Goal: Task Accomplishment & Management: Manage account settings

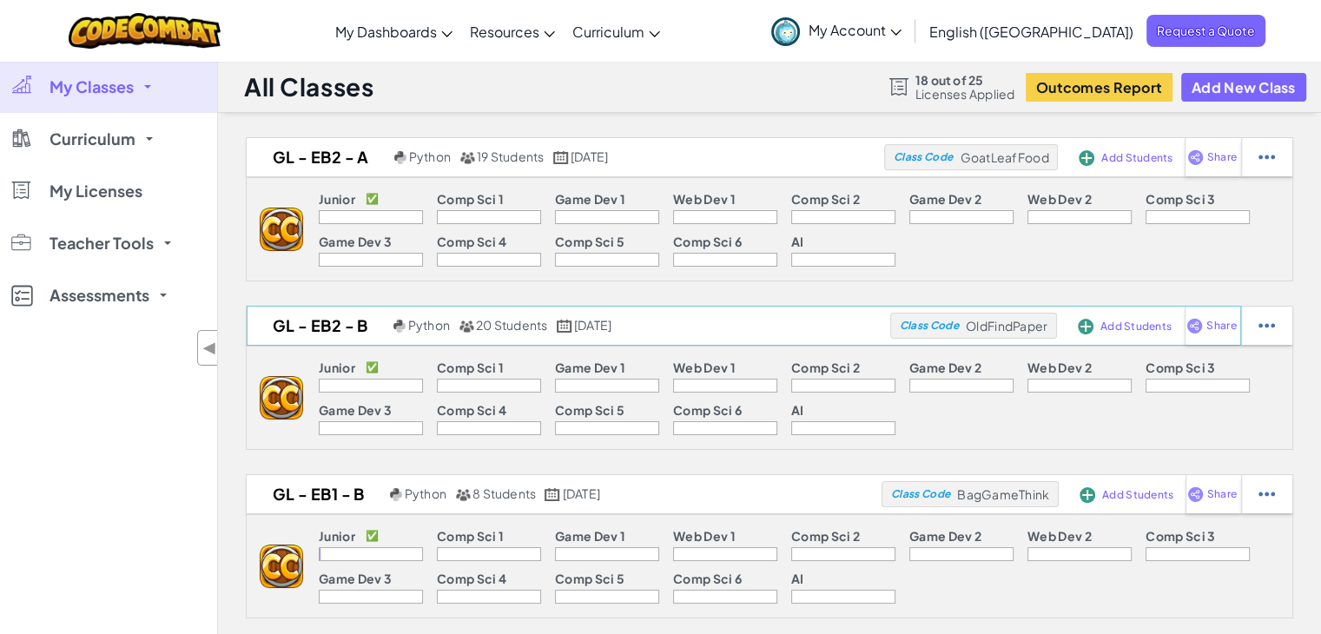
click at [342, 342] on div "GL - EB2 - B Python 20 Students [DATE] Class Code OldFindPaper Add Students Sha…" at bounding box center [744, 326] width 994 height 40
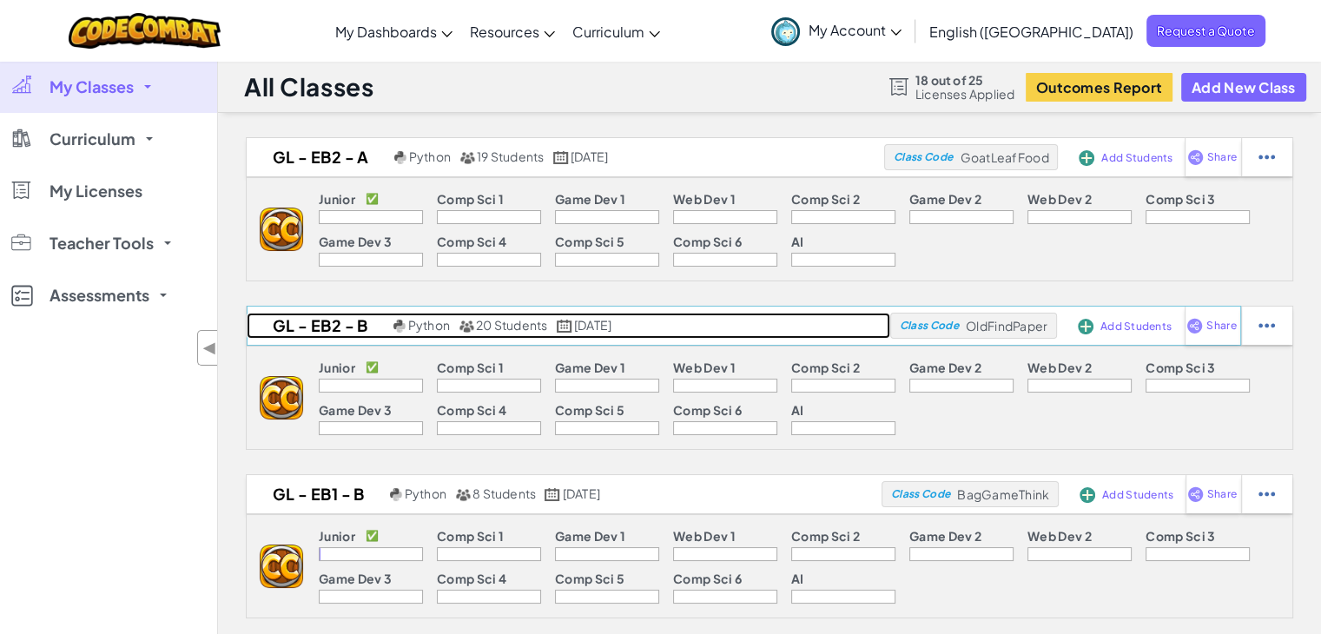
click at [342, 328] on h2 "GL - EB2 - B" at bounding box center [318, 326] width 142 height 26
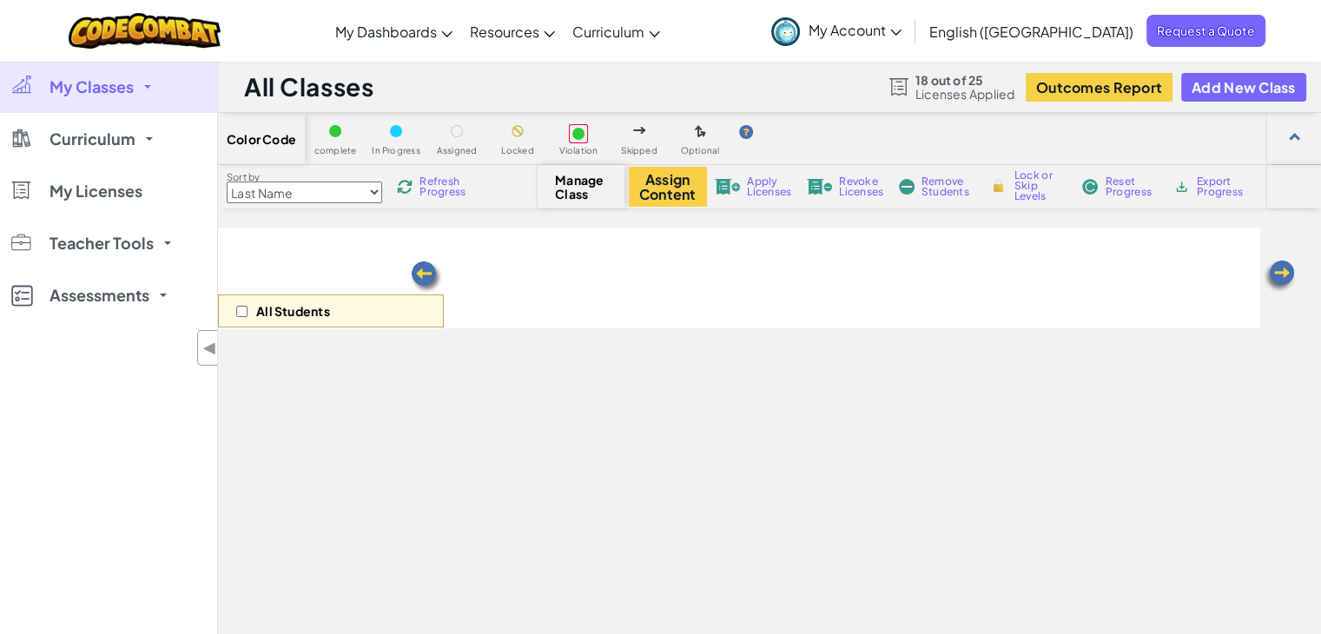
select select "560f1a9f22961295f9427742"
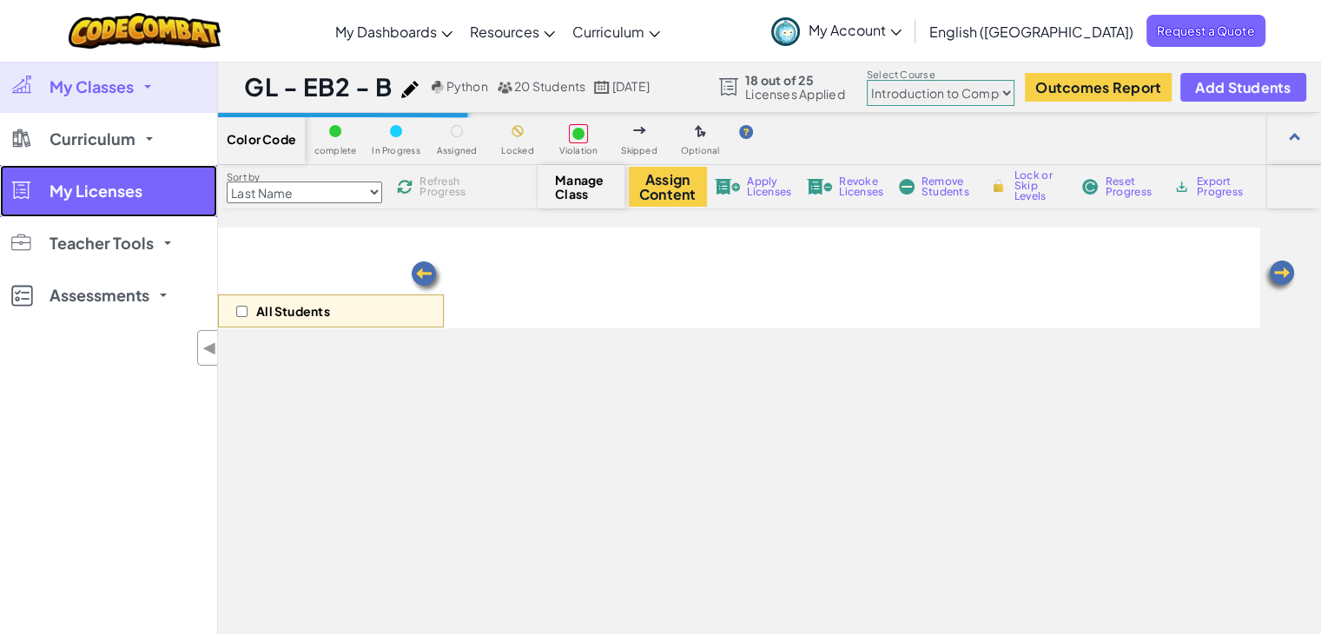
click at [97, 196] on span "My Licenses" at bounding box center [95, 191] width 93 height 16
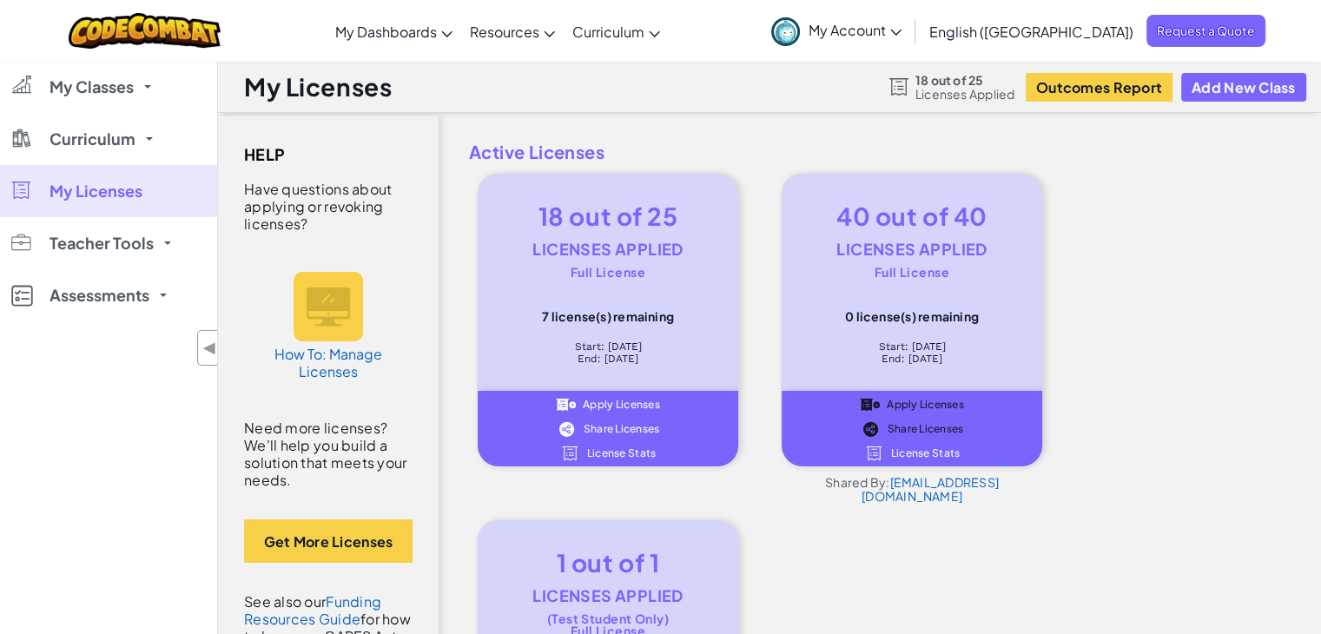
click at [646, 456] on span "License Stats" at bounding box center [621, 453] width 69 height 10
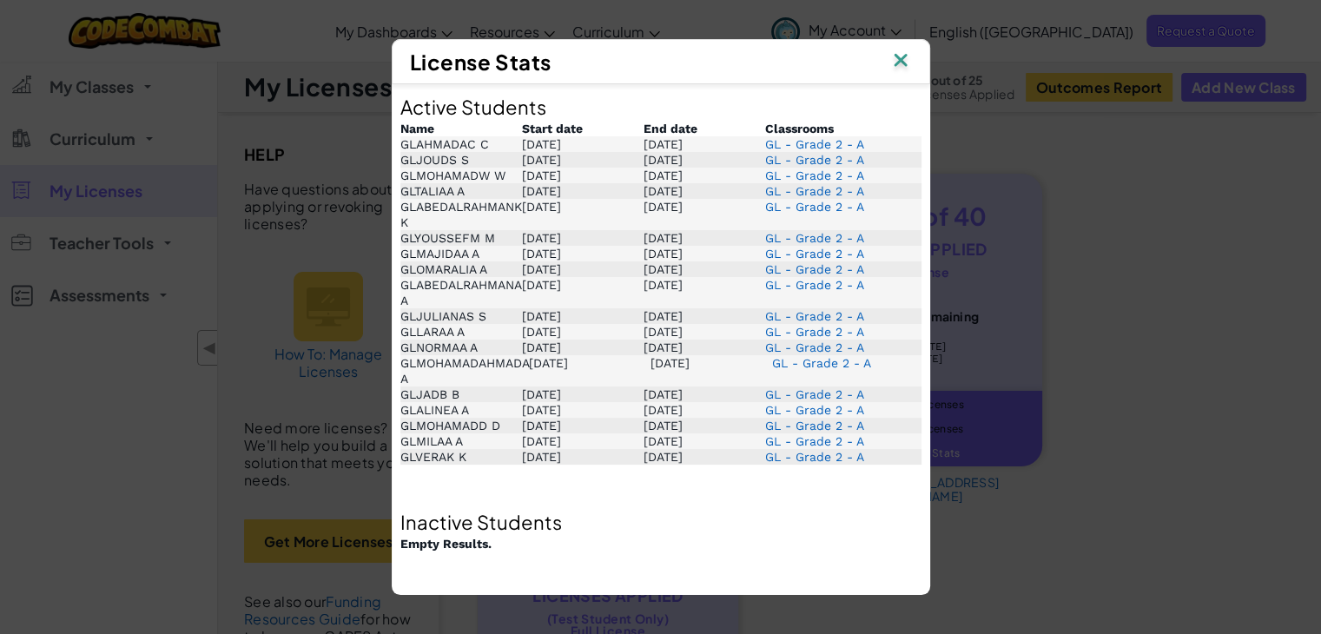
click at [903, 56] on img at bounding box center [900, 62] width 23 height 26
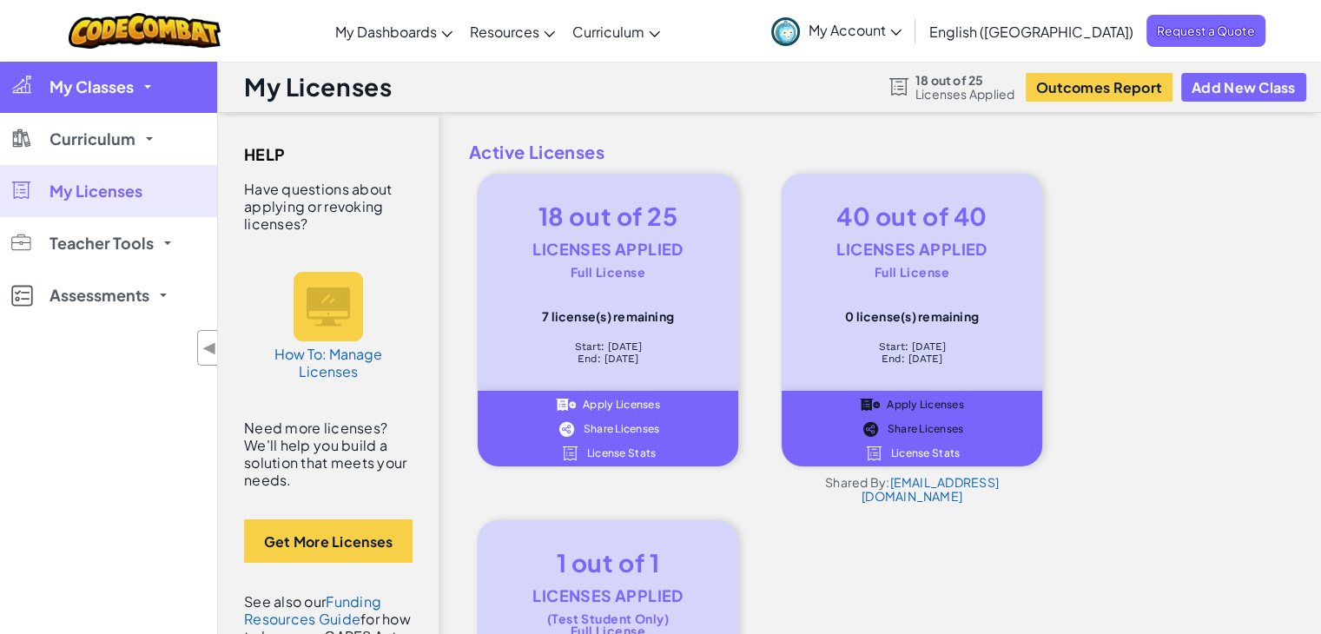
click at [111, 90] on span "My Classes" at bounding box center [91, 87] width 84 height 16
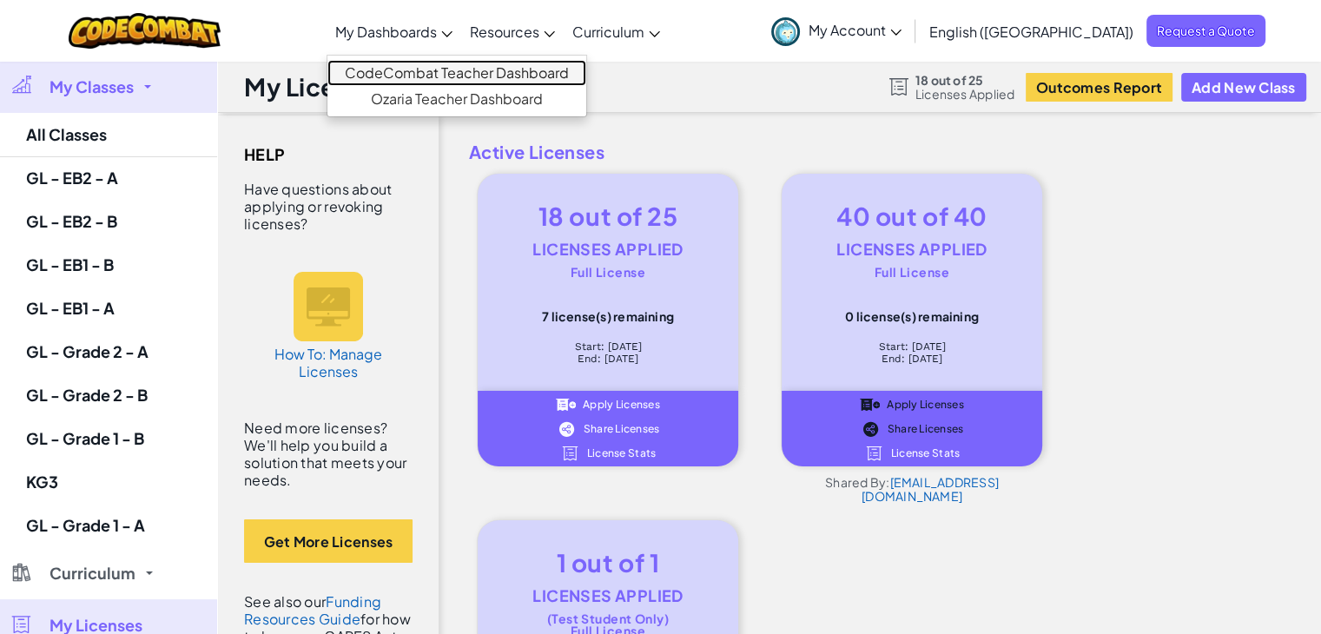
click at [452, 67] on link "CodeCombat Teacher Dashboard" at bounding box center [456, 73] width 259 height 26
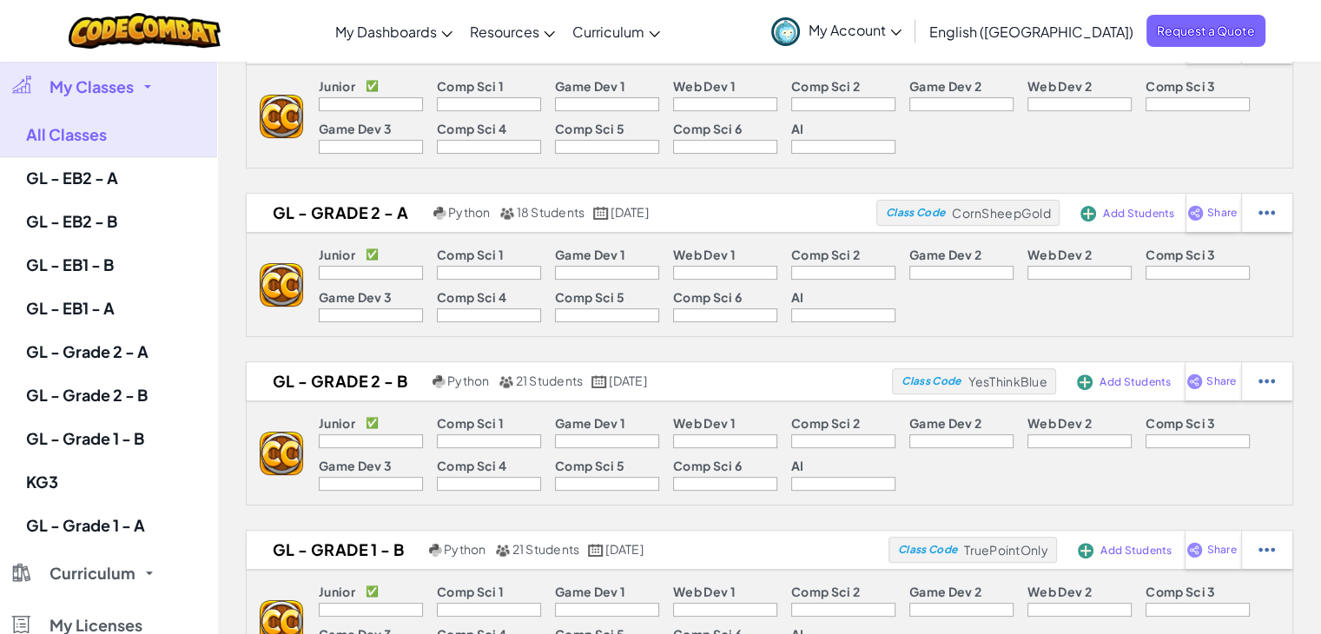
scroll to position [629, 0]
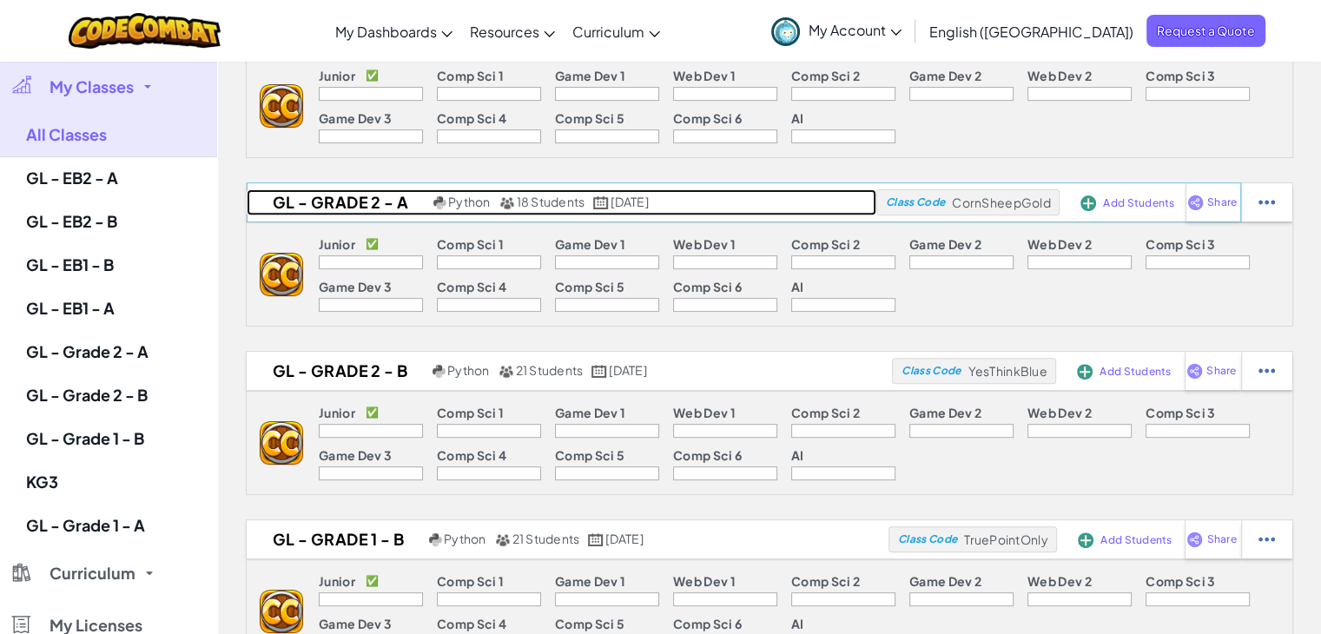
click at [368, 208] on h2 "GL - Grade 2 - A" at bounding box center [338, 202] width 182 height 26
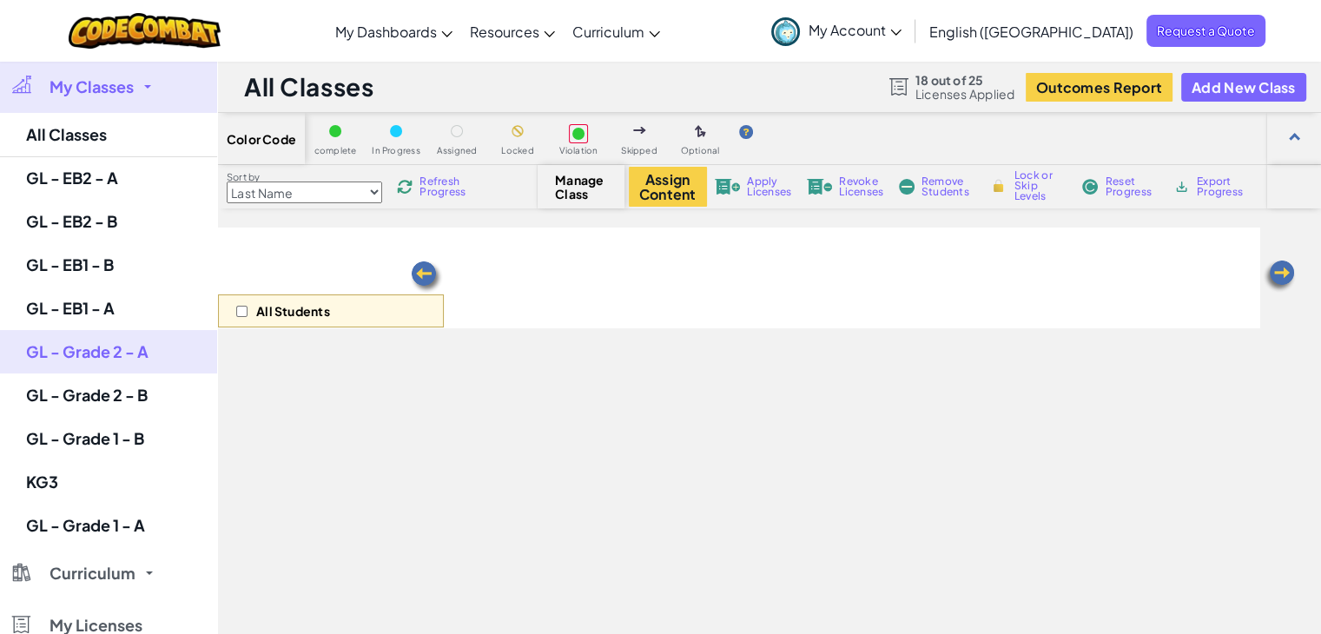
select select "560f1a9f22961295f9427742"
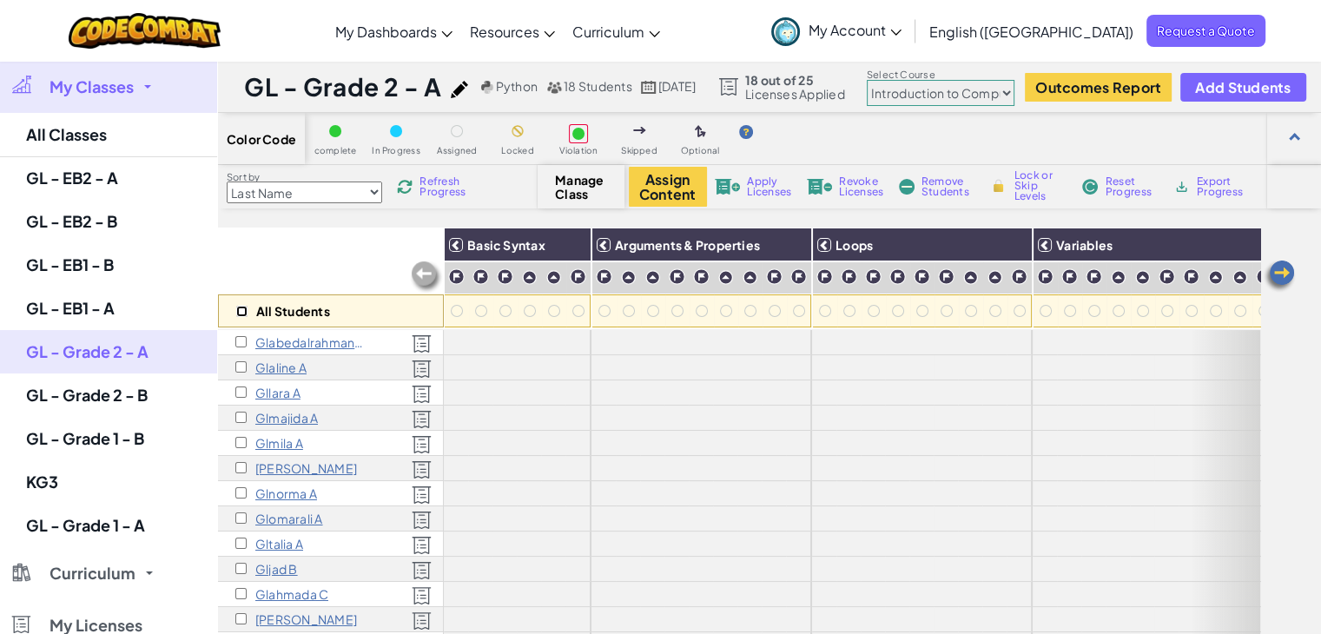
click at [238, 315] on input "checkbox" at bounding box center [241, 311] width 11 height 11
checkbox input "true"
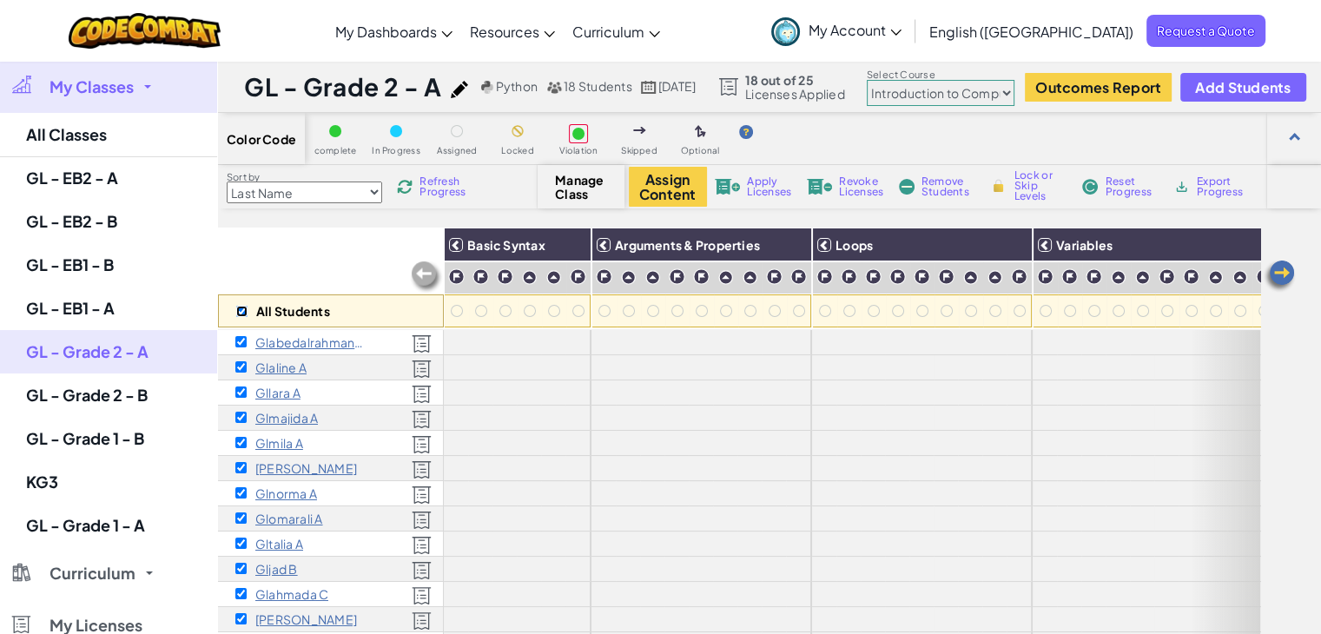
checkbox input "true"
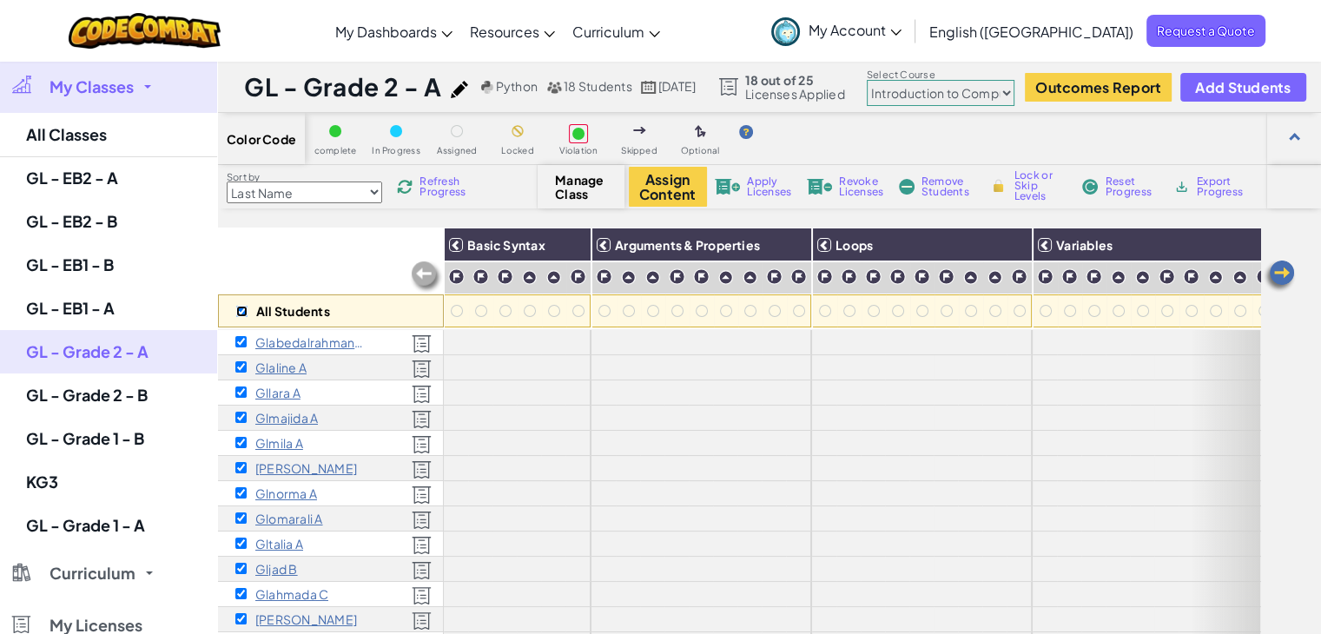
checkbox input "true"
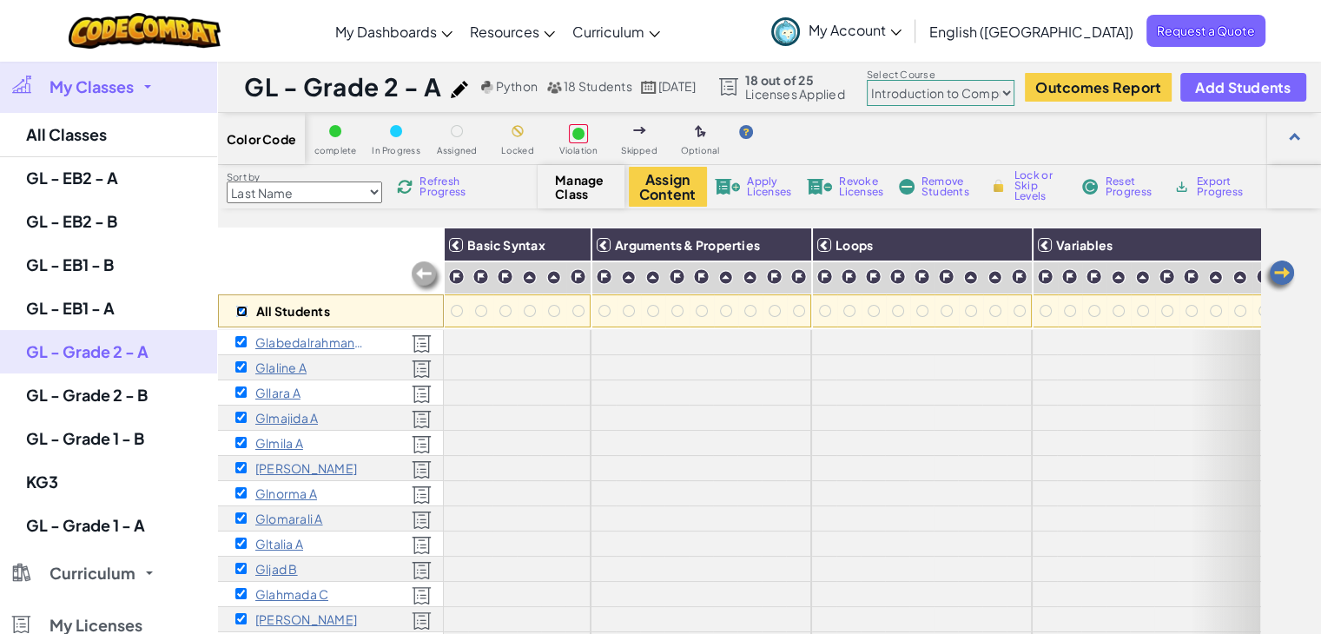
checkbox input "true"
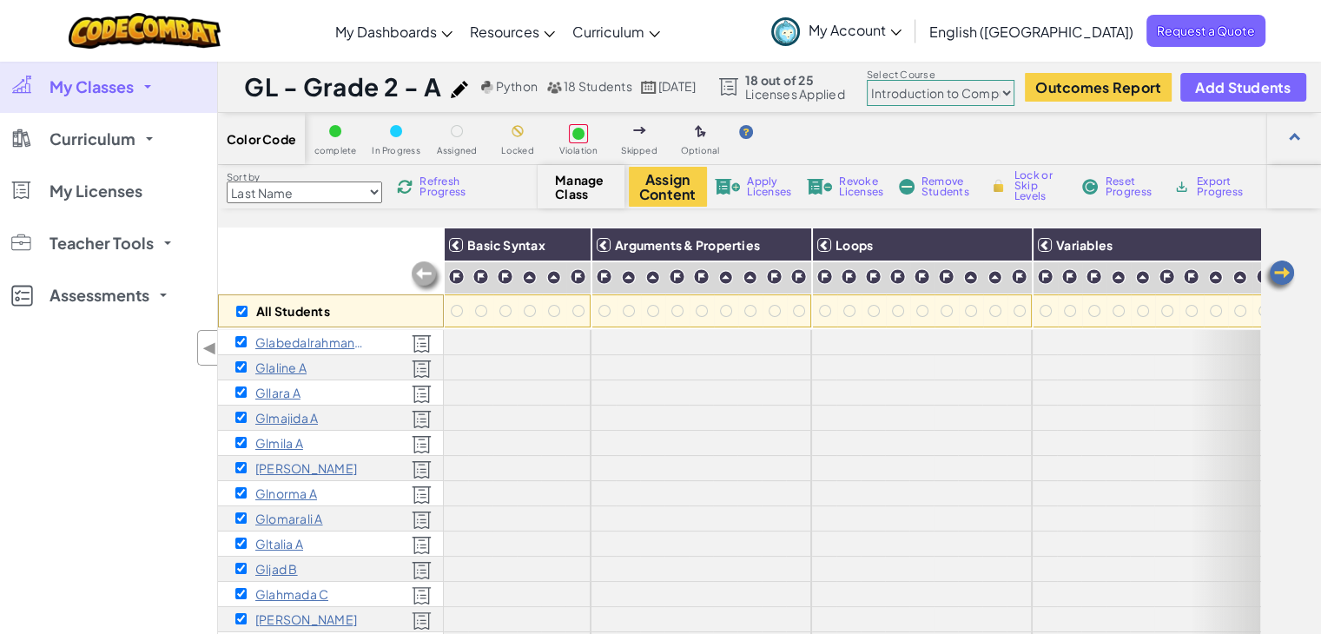
click at [855, 194] on span "Revoke Licenses" at bounding box center [861, 186] width 44 height 21
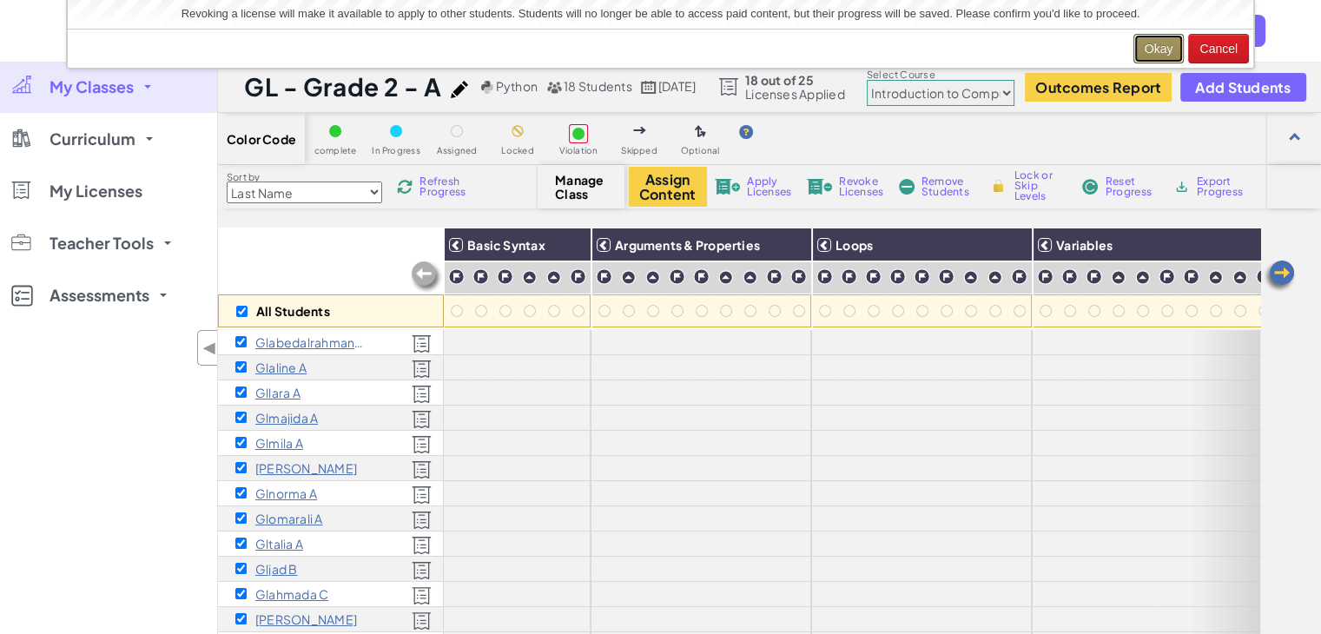
click at [1155, 49] on button "Okay" at bounding box center [1158, 49] width 51 height 30
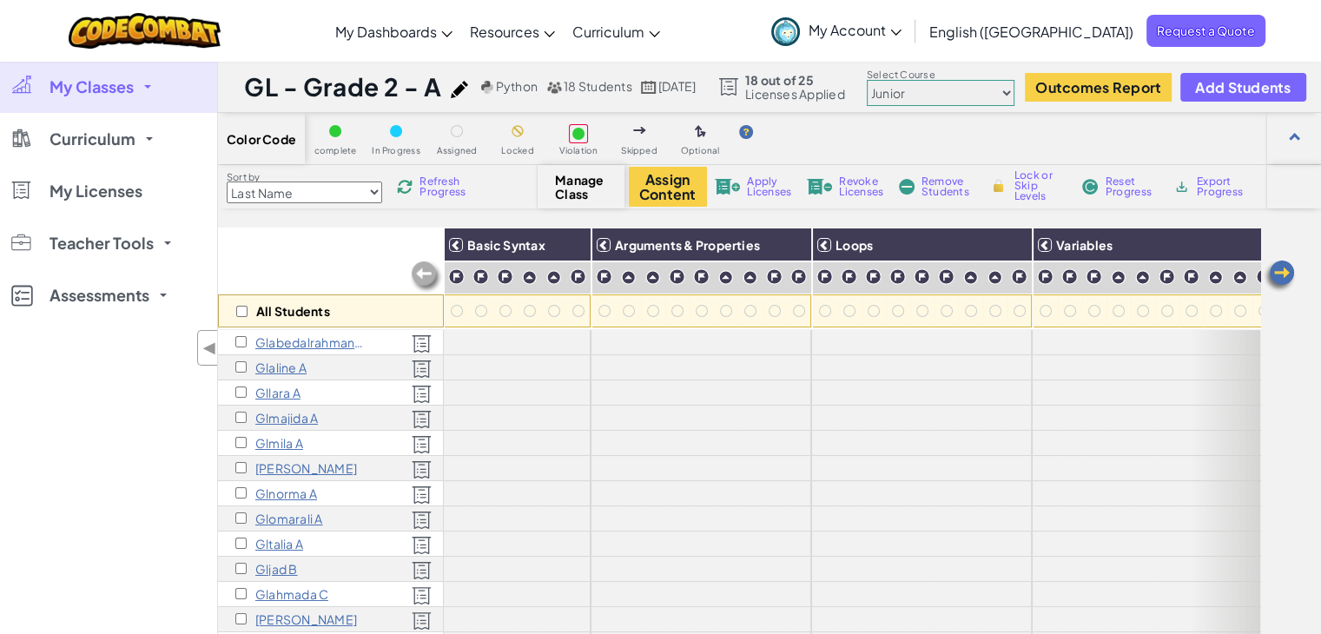
click at [315, 347] on p "Glabedalrahman A" at bounding box center [309, 342] width 109 height 14
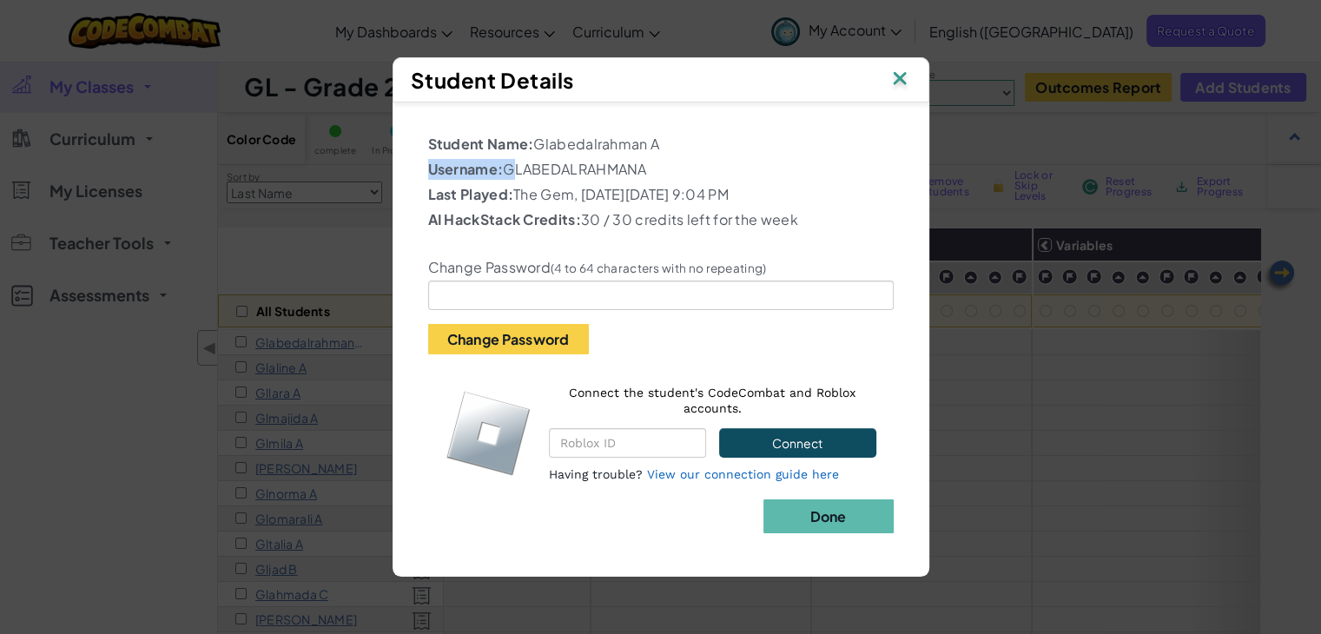
drag, startPoint x: 507, startPoint y: 170, endPoint x: 650, endPoint y: 153, distance: 144.3
click at [650, 153] on div "Student Name: Glabedalrahman A Username: GLABEDALRAHMANA Last Played: The Gem, …" at bounding box center [660, 317] width 465 height 366
click at [643, 193] on p "Last Played: The Gem, on Tuesday, October 7, 2025 9:04 PM" at bounding box center [660, 194] width 465 height 21
drag, startPoint x: 506, startPoint y: 172, endPoint x: 663, endPoint y: 164, distance: 157.4
click at [663, 164] on p "Username: GLABEDALRAHMANA" at bounding box center [660, 169] width 465 height 21
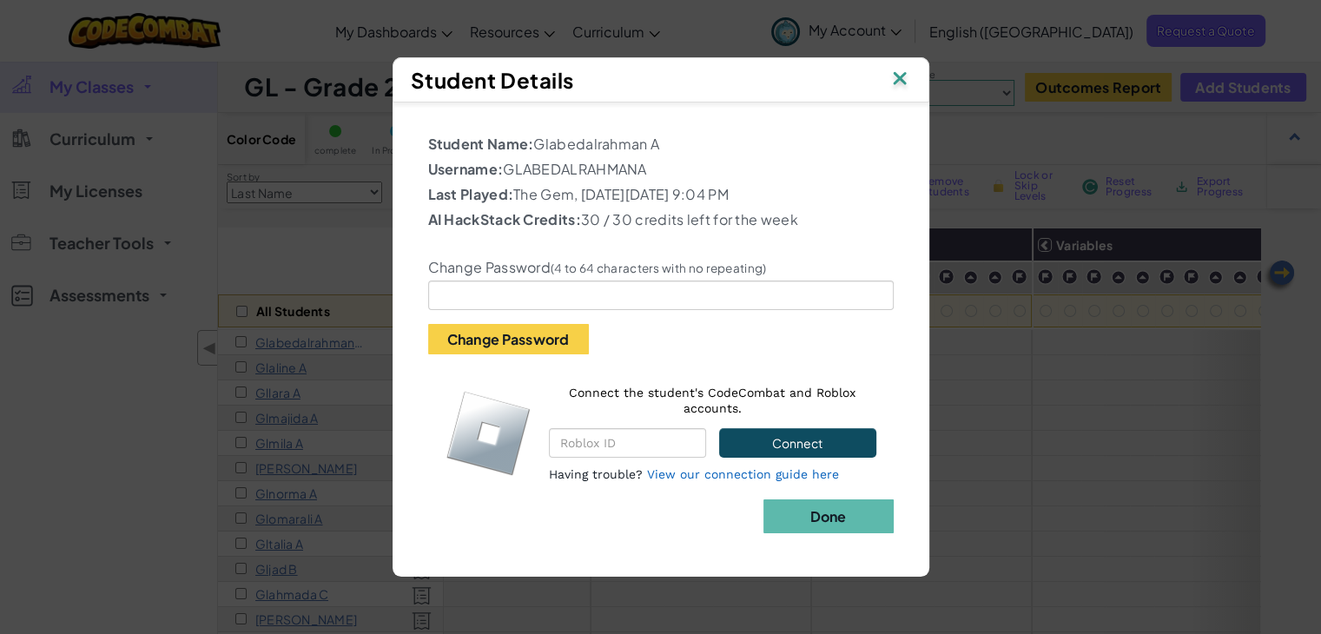
copy p "GLABEDALRAHMANA"
click at [896, 76] on img at bounding box center [899, 80] width 23 height 26
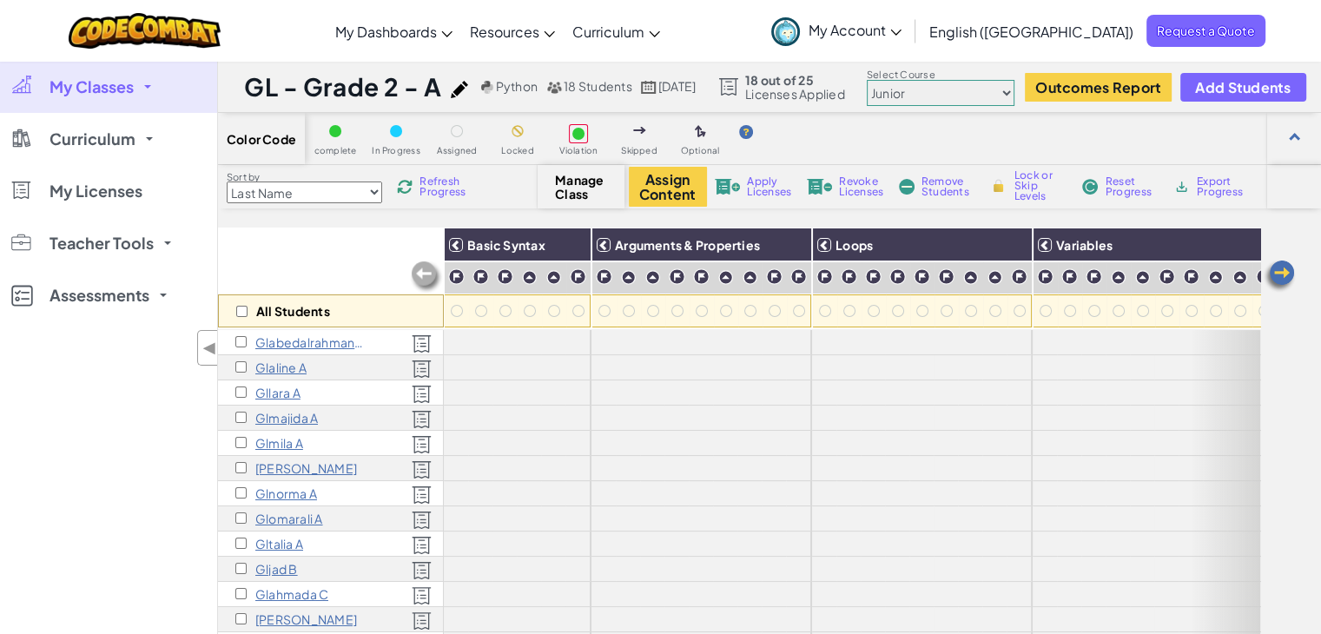
click at [901, 30] on span "My Account" at bounding box center [854, 30] width 93 height 18
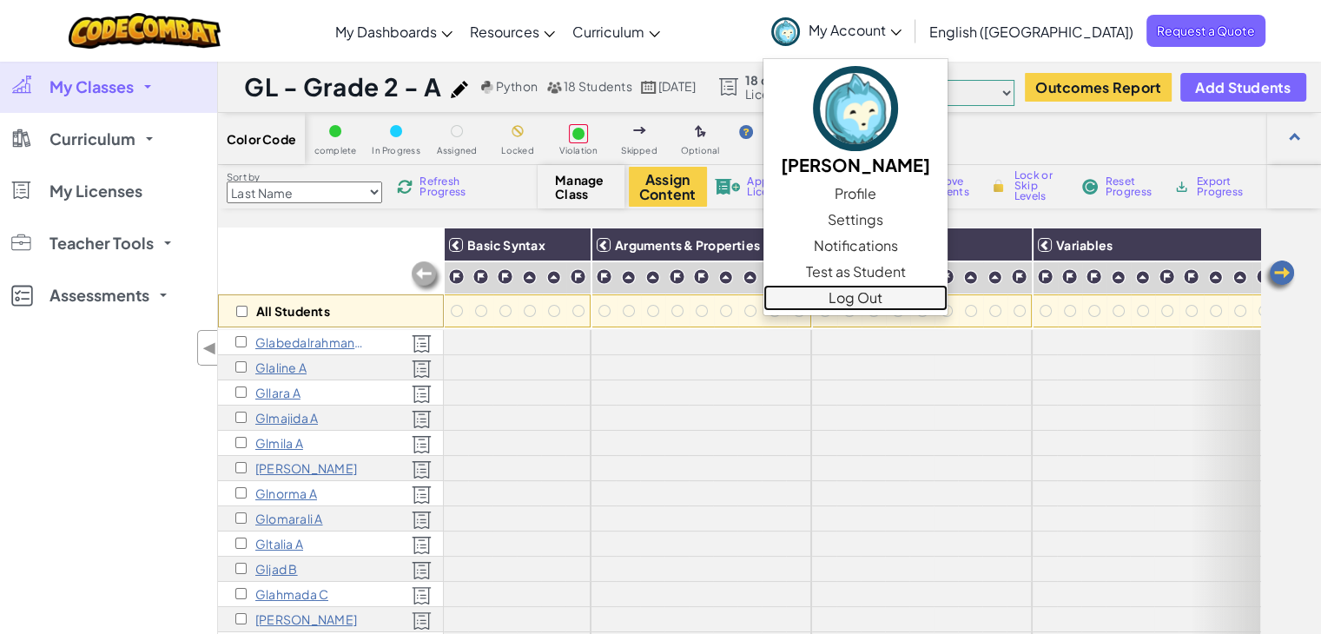
click at [947, 291] on link "Log Out" at bounding box center [855, 298] width 184 height 26
